Goal: Download file/media

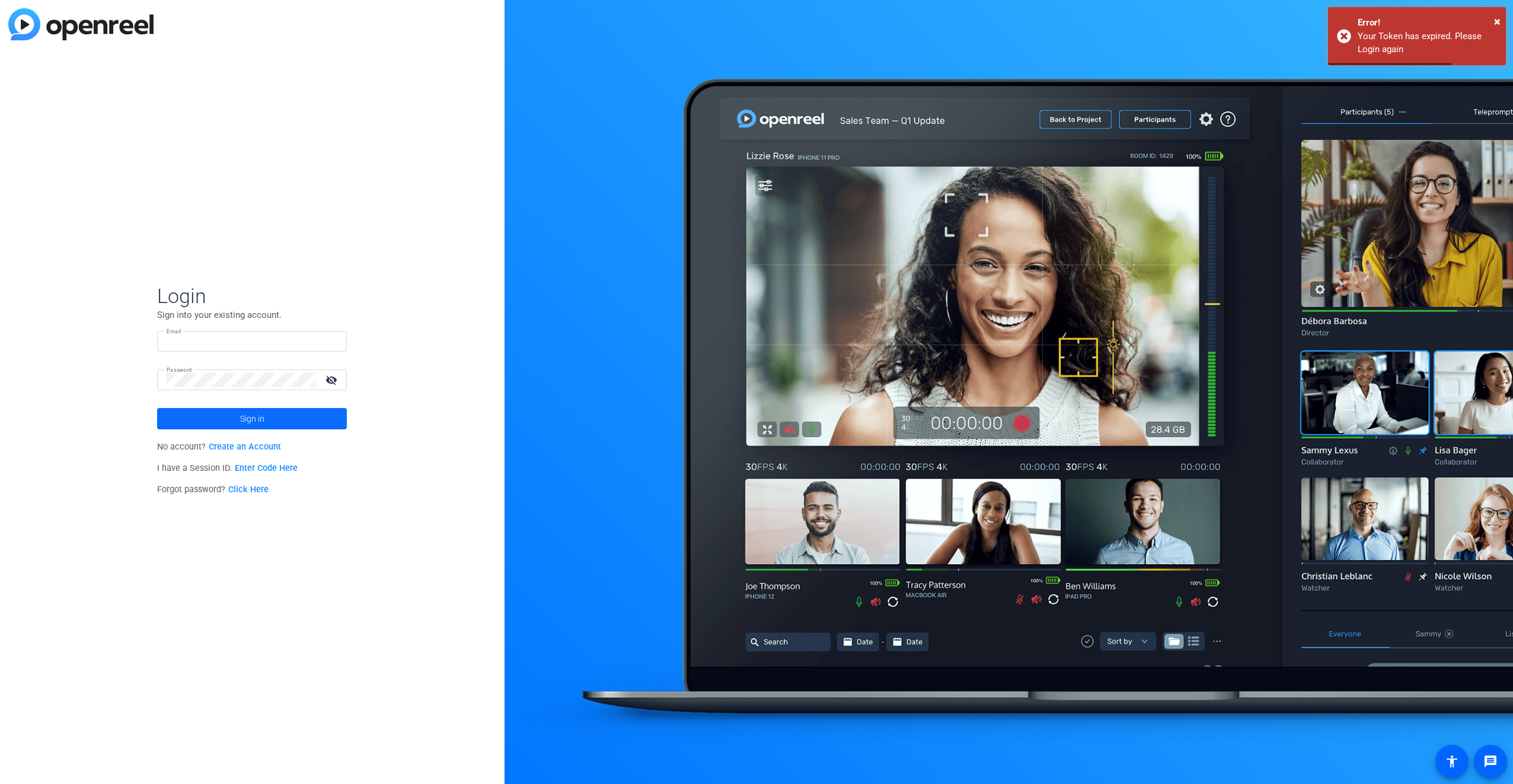
type input "[PERSON_NAME][EMAIL_ADDRESS][PERSON_NAME][PERSON_NAME][DOMAIN_NAME]"
click at [318, 418] on span at bounding box center [252, 419] width 190 height 28
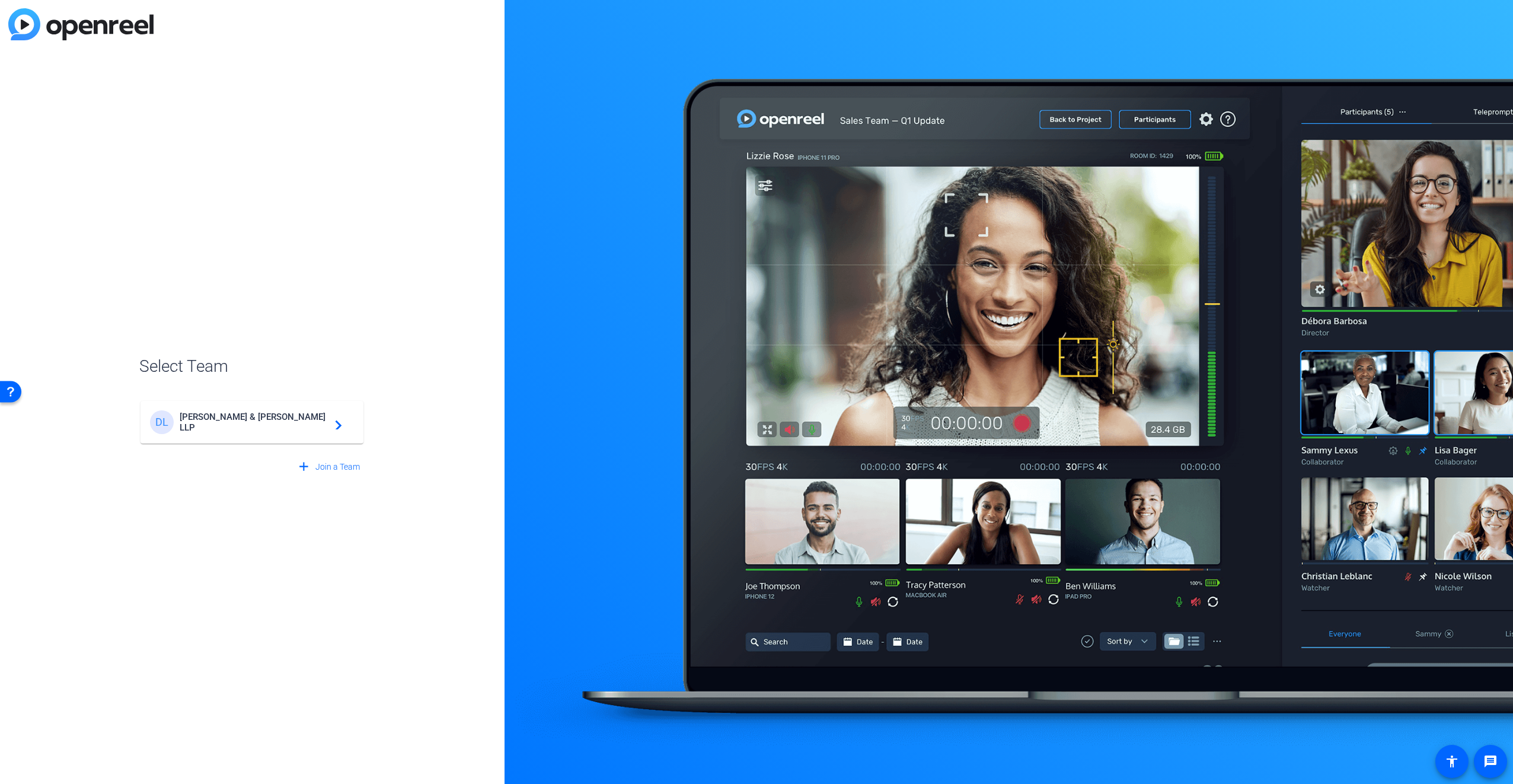
click at [221, 429] on div "[PERSON_NAME] & [PERSON_NAME] LLP navigate_next" at bounding box center [252, 422] width 204 height 24
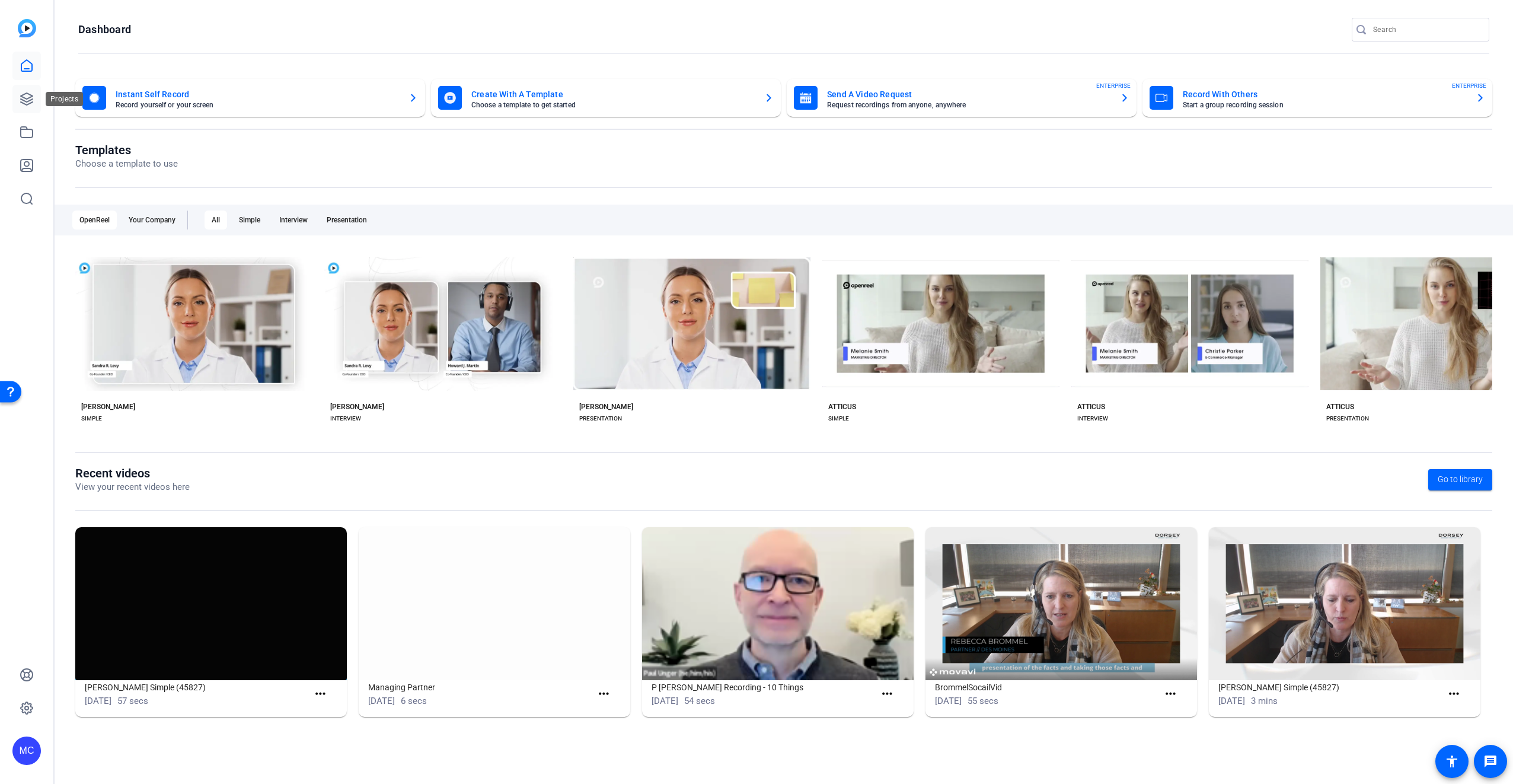
click at [30, 101] on icon at bounding box center [26, 99] width 12 height 12
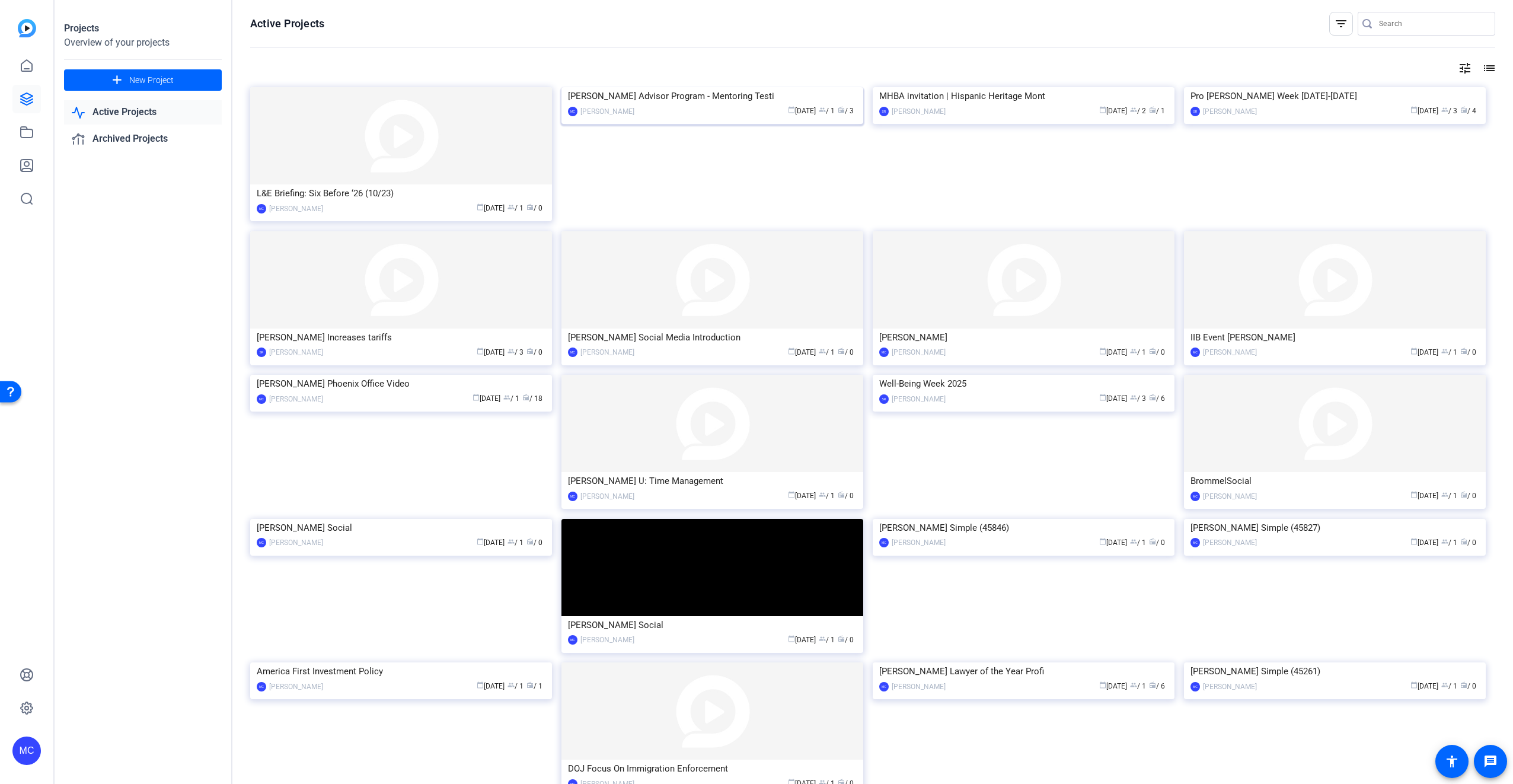
click at [718, 87] on img at bounding box center [712, 87] width 302 height 0
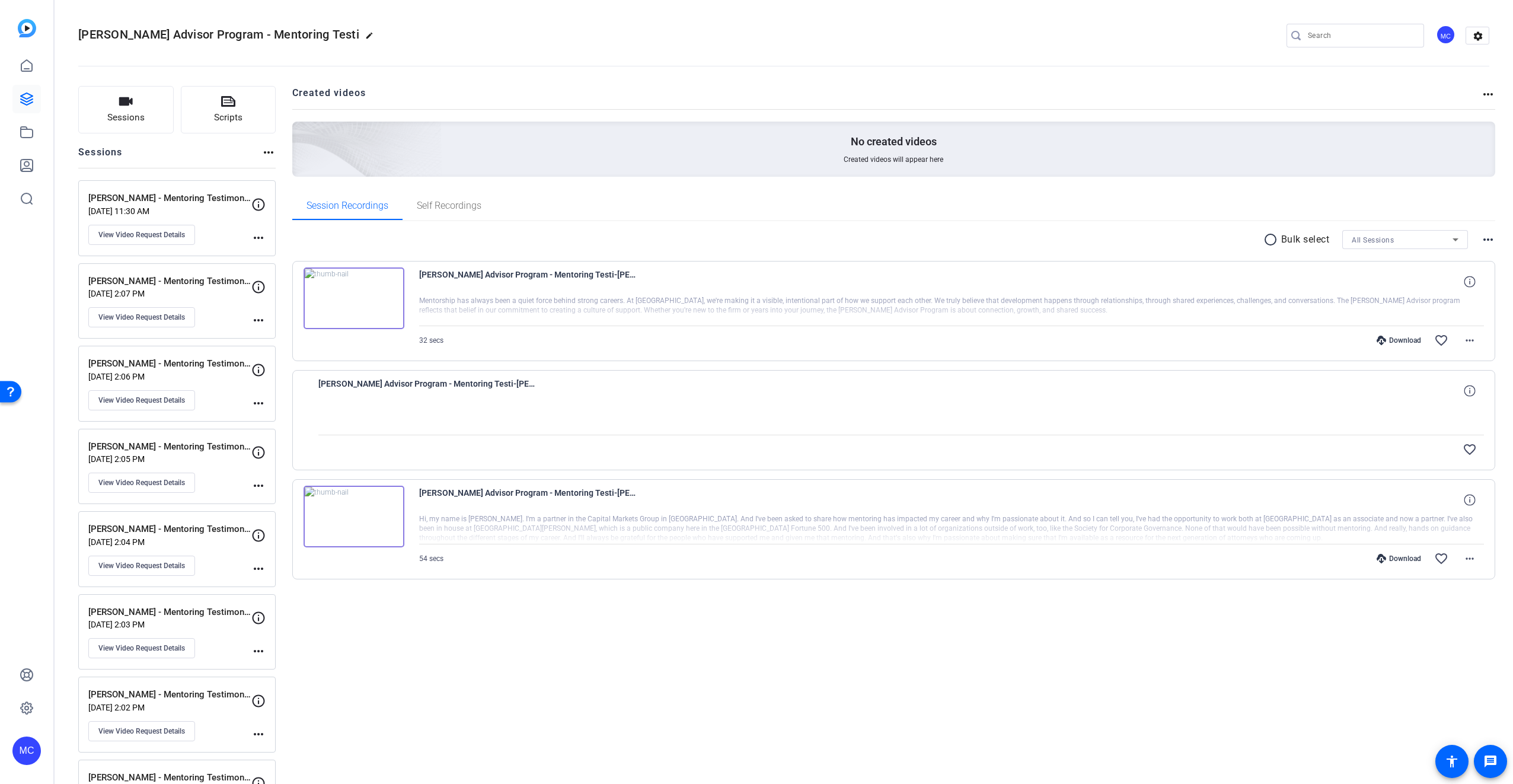
click at [1409, 339] on div "Download" at bounding box center [1399, 340] width 56 height 9
click at [375, 66] on div at bounding box center [784, 66] width 1411 height 1
click at [1396, 564] on div "Download favorite_border more_horiz" at bounding box center [1111, 558] width 746 height 28
click at [1399, 557] on div "Download" at bounding box center [1399, 558] width 56 height 9
click at [561, 530] on div at bounding box center [952, 529] width 1065 height 30
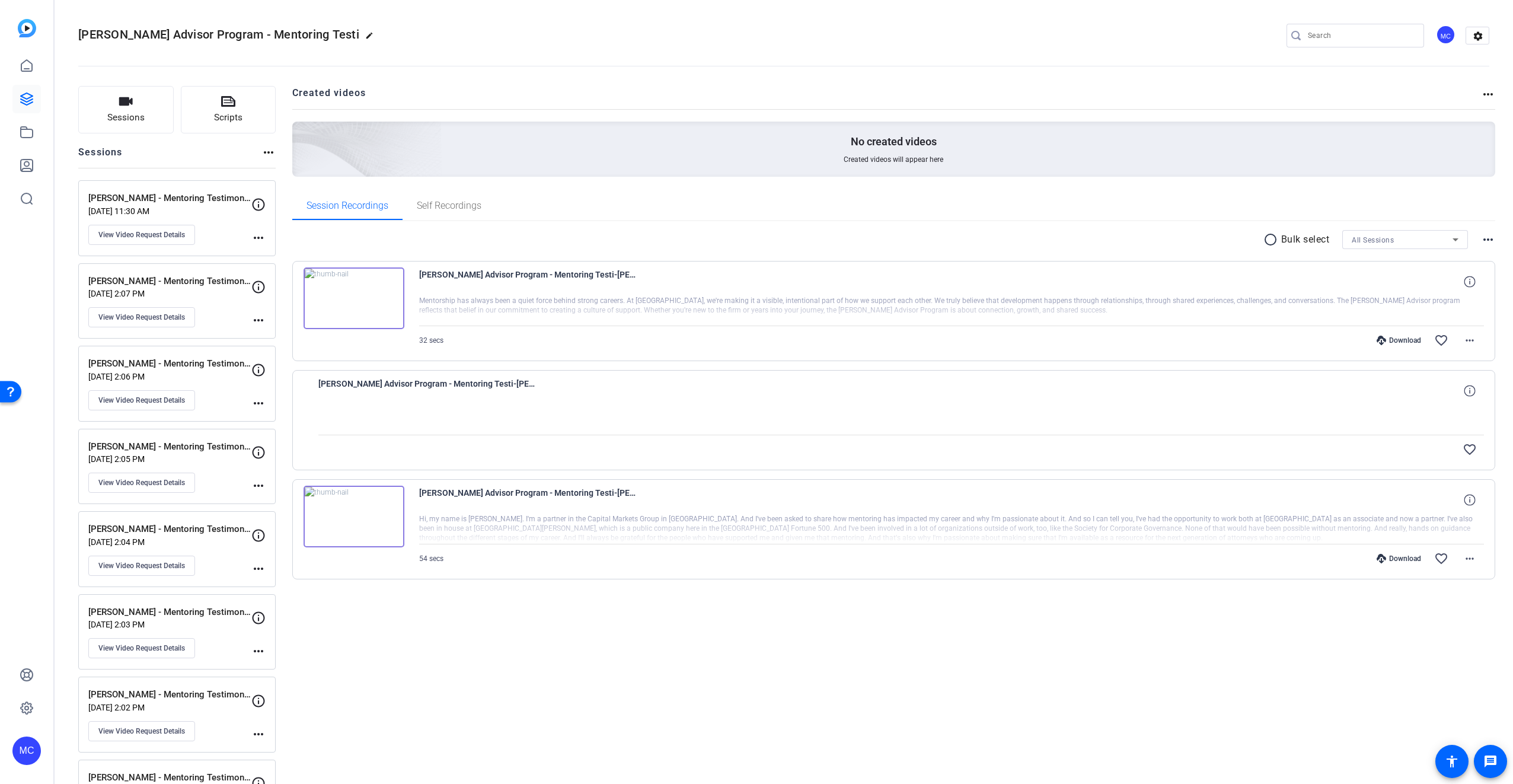
drag, startPoint x: 663, startPoint y: 522, endPoint x: 738, endPoint y: 516, distance: 75.2
click at [738, 516] on div at bounding box center [952, 529] width 1065 height 30
click at [1029, 513] on div "[PERSON_NAME] Advisor Program - Mentoring Testi-[PERSON_NAME] - Mentoring Testi…" at bounding box center [952, 500] width 1065 height 28
